Goal: Task Accomplishment & Management: Manage account settings

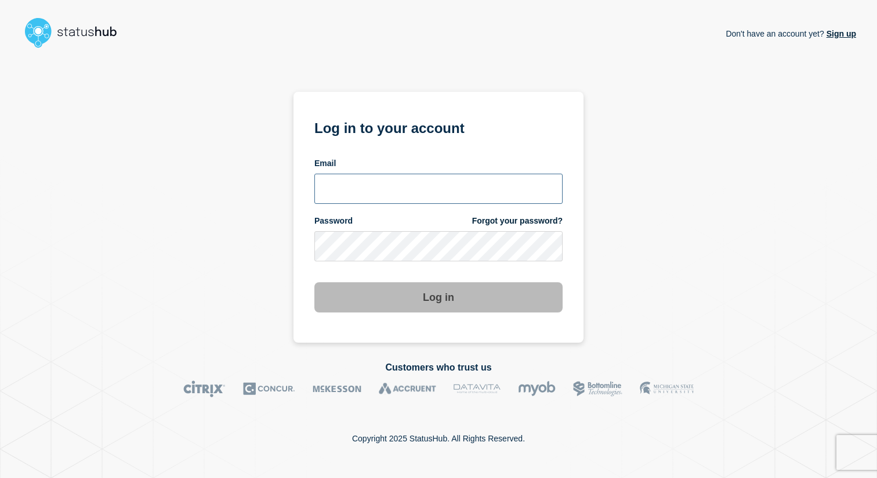
type input "[EMAIL_ADDRESS][DOMAIN_NAME]"
click at [373, 288] on button "Log in" at bounding box center [439, 297] width 248 height 30
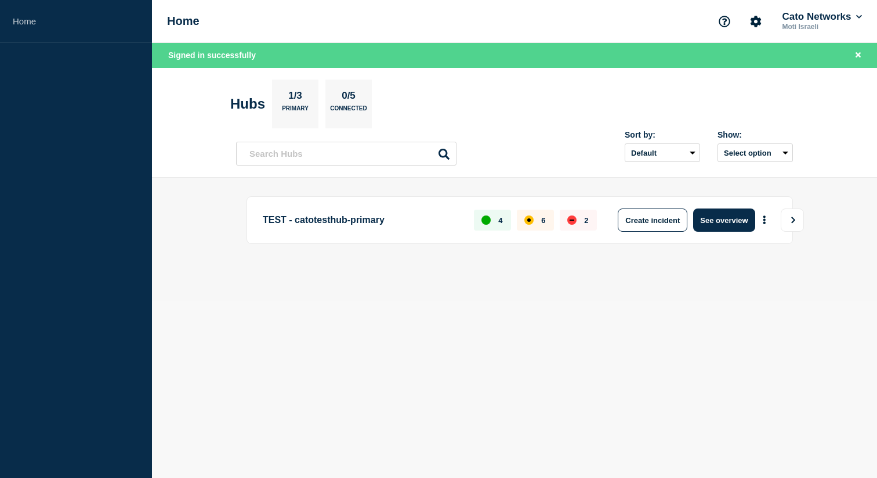
click at [784, 221] on button "View" at bounding box center [792, 219] width 23 height 23
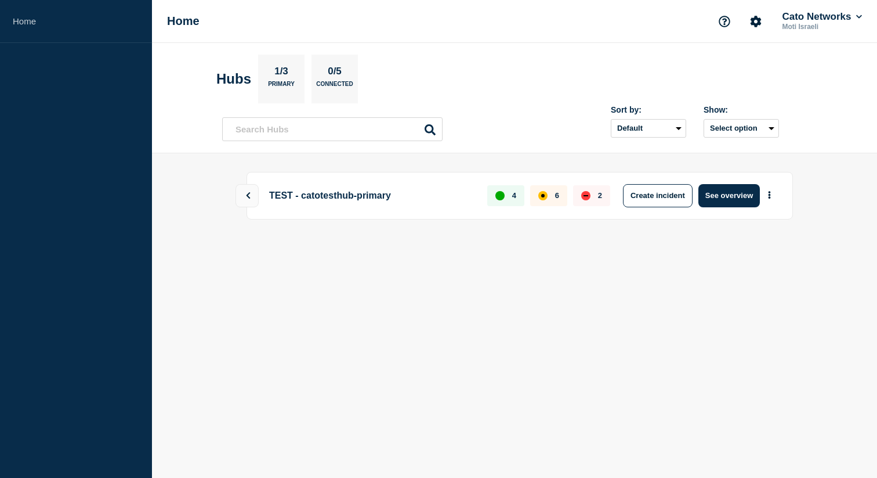
click at [334, 192] on p "TEST - catotesthub-primary" at bounding box center [370, 195] width 210 height 23
click at [251, 194] on icon at bounding box center [248, 195] width 8 height 7
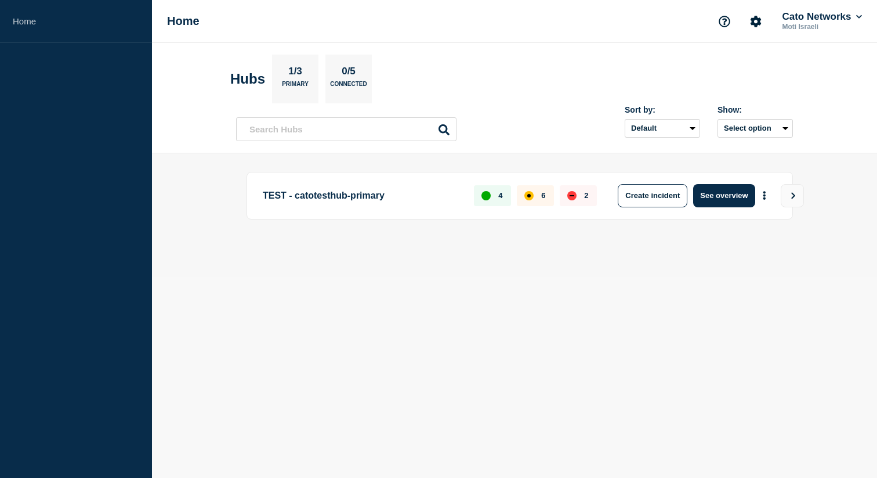
click at [323, 193] on p "TEST - catotesthub-primary" at bounding box center [362, 195] width 198 height 23
click at [738, 191] on button "See overview" at bounding box center [725, 195] width 62 height 23
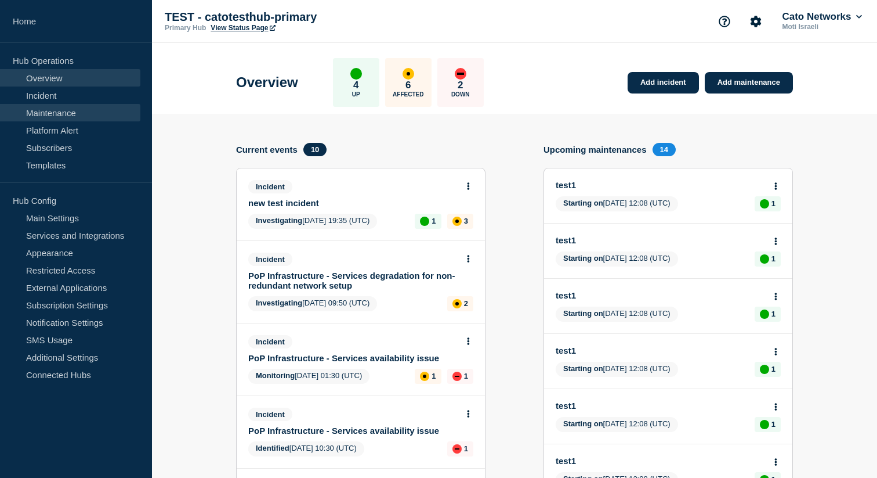
click at [66, 111] on link "Maintenance" at bounding box center [70, 112] width 140 height 17
click at [64, 110] on link "Maintenance" at bounding box center [70, 112] width 140 height 17
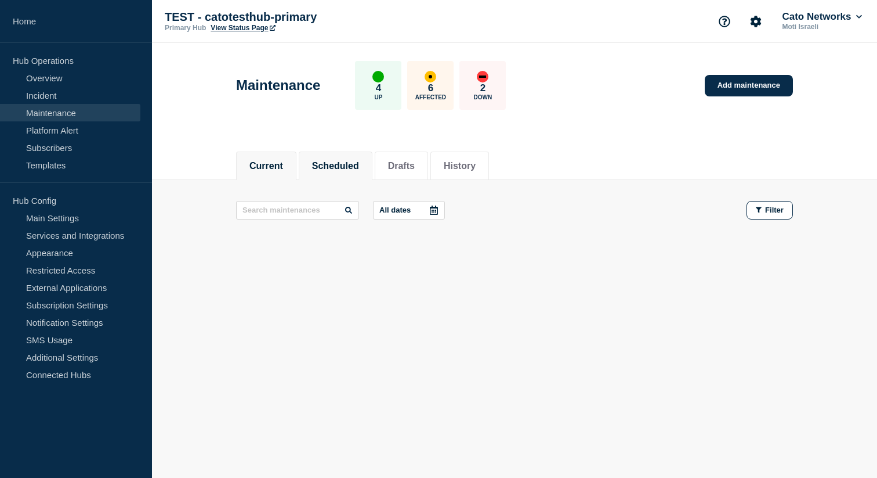
click at [333, 168] on button "Scheduled" at bounding box center [335, 166] width 47 height 10
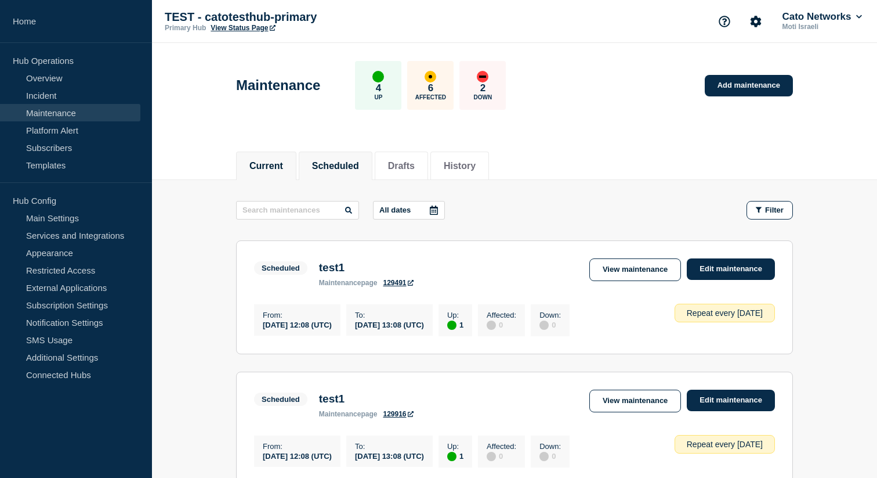
click at [269, 161] on button "Current" at bounding box center [267, 166] width 34 height 10
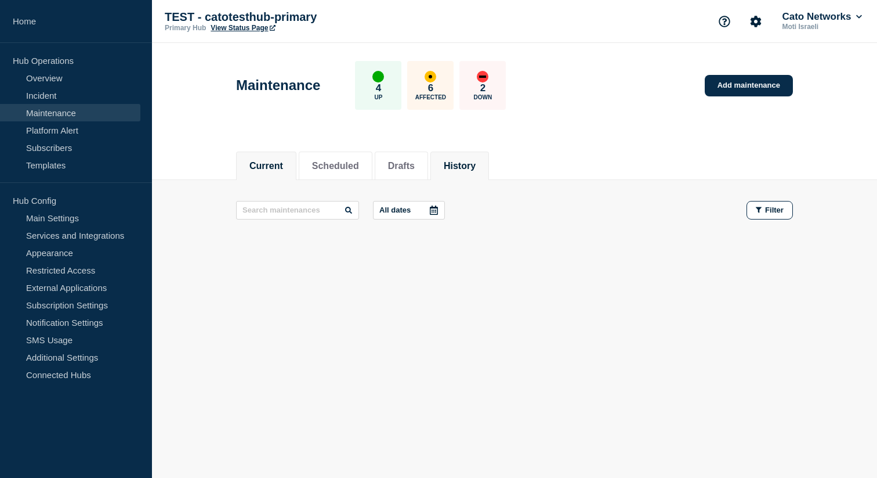
click at [458, 169] on button "History" at bounding box center [460, 166] width 32 height 10
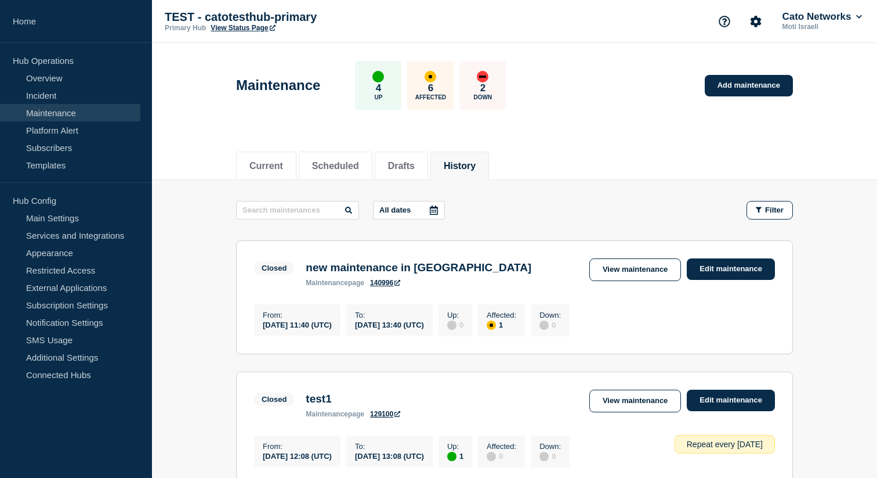
click at [410, 270] on h3 "new maintenance in [GEOGRAPHIC_DATA]" at bounding box center [419, 267] width 226 height 13
click at [706, 267] on link "Edit maintenance" at bounding box center [731, 268] width 88 height 21
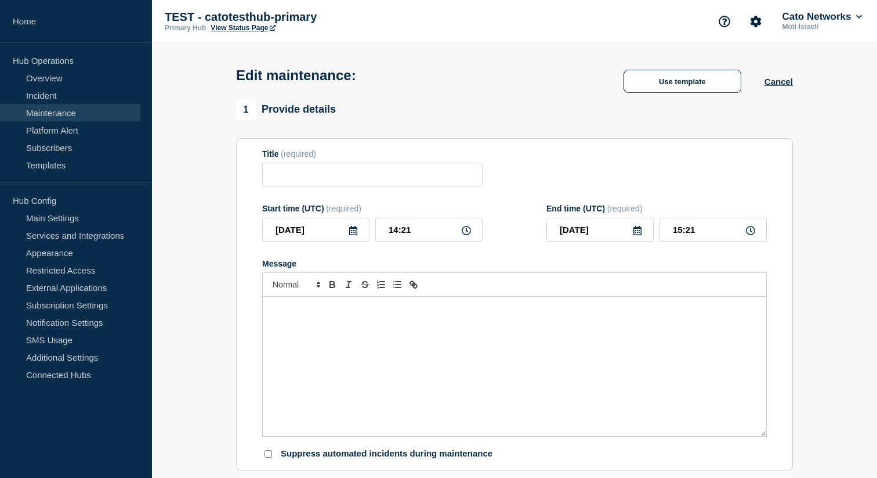
type input "new maintenance in [GEOGRAPHIC_DATA]"
type input "11:40"
type input "13:40"
checkbox input "false"
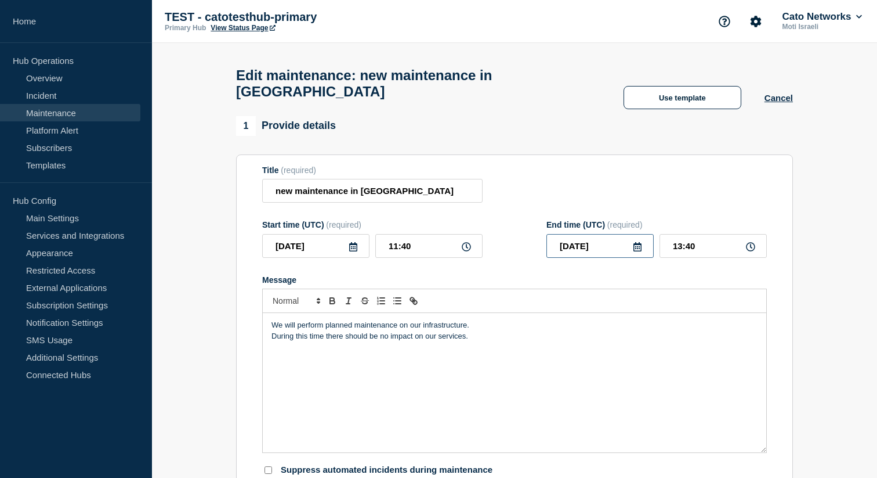
click at [616, 245] on input "[DATE]" at bounding box center [600, 246] width 107 height 24
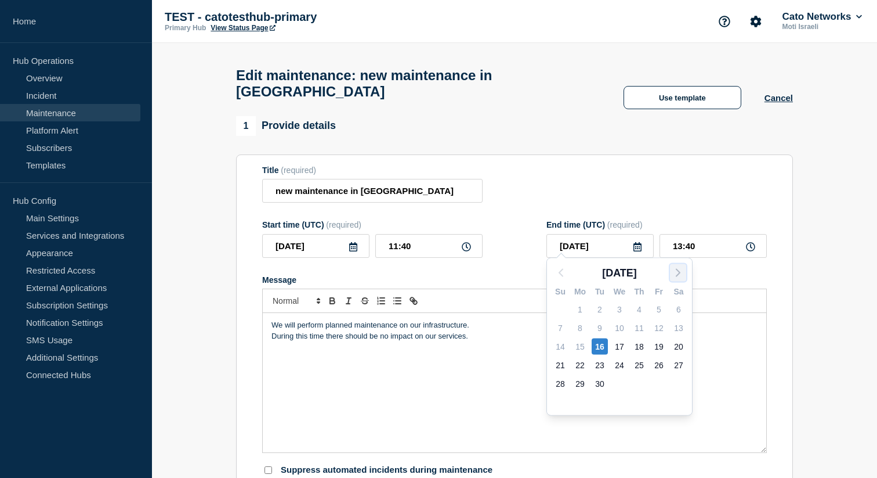
click at [680, 269] on icon "button" at bounding box center [678, 273] width 14 height 14
click at [615, 360] on div "22" at bounding box center [620, 365] width 16 height 16
type input "[DATE]"
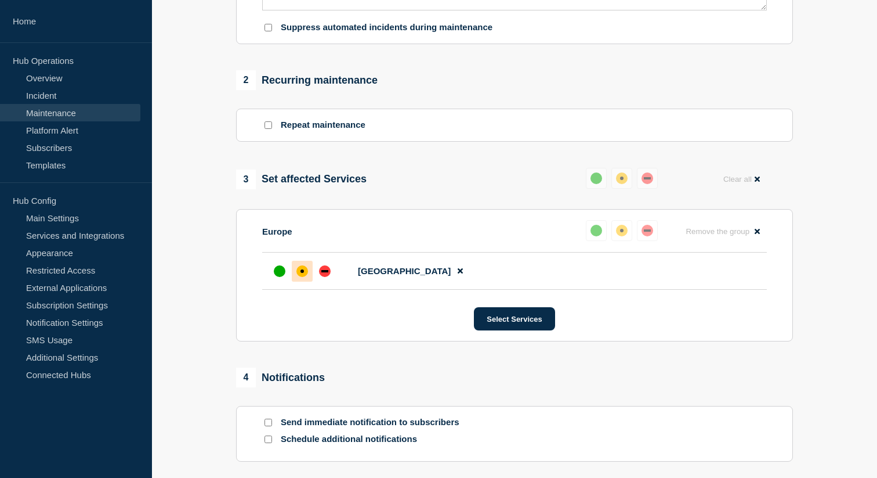
scroll to position [557, 0]
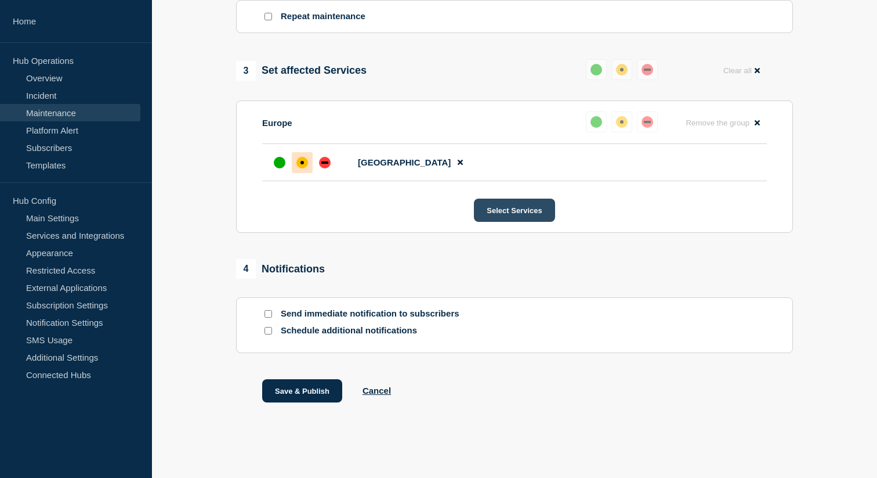
click at [530, 207] on button "Select Services" at bounding box center [514, 209] width 81 height 23
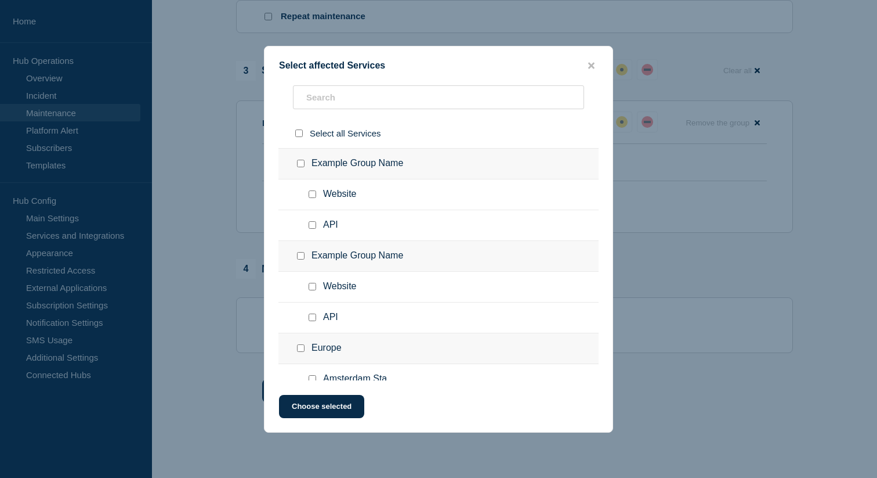
scroll to position [247, 0]
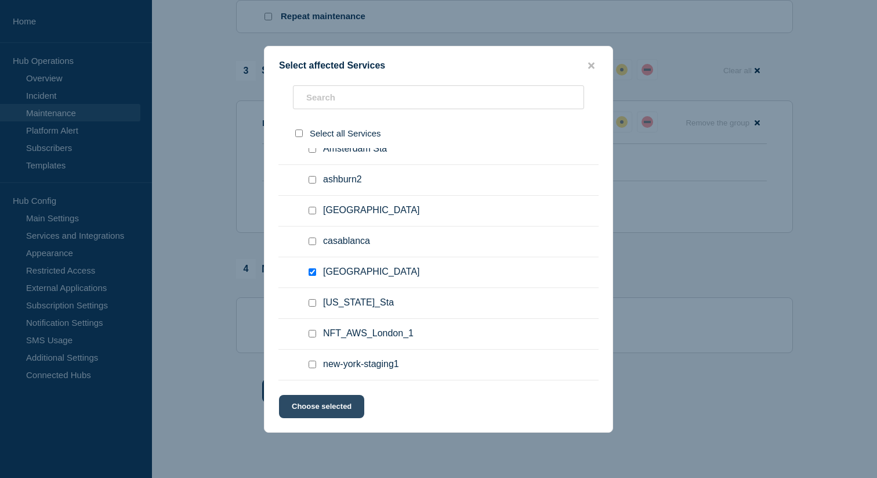
click at [319, 406] on button "Choose selected" at bounding box center [321, 406] width 85 height 23
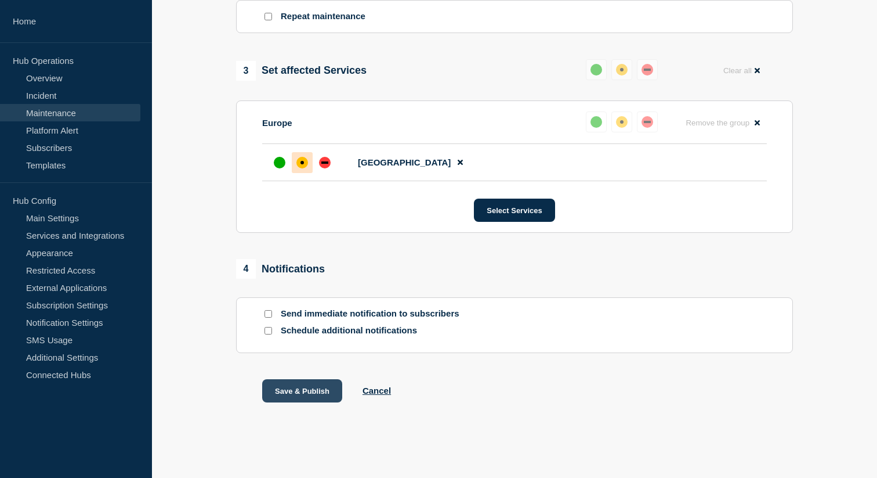
click at [310, 389] on button "Save & Publish" at bounding box center [302, 390] width 80 height 23
